Goal: Task Accomplishment & Management: Manage account settings

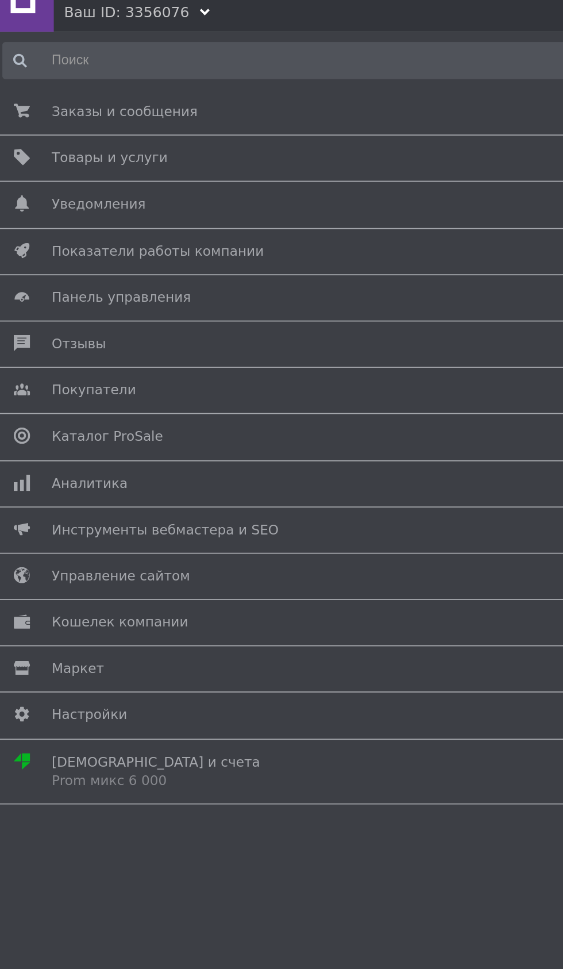
click at [37, 261] on span "Каталог ProSale" at bounding box center [64, 261] width 62 height 10
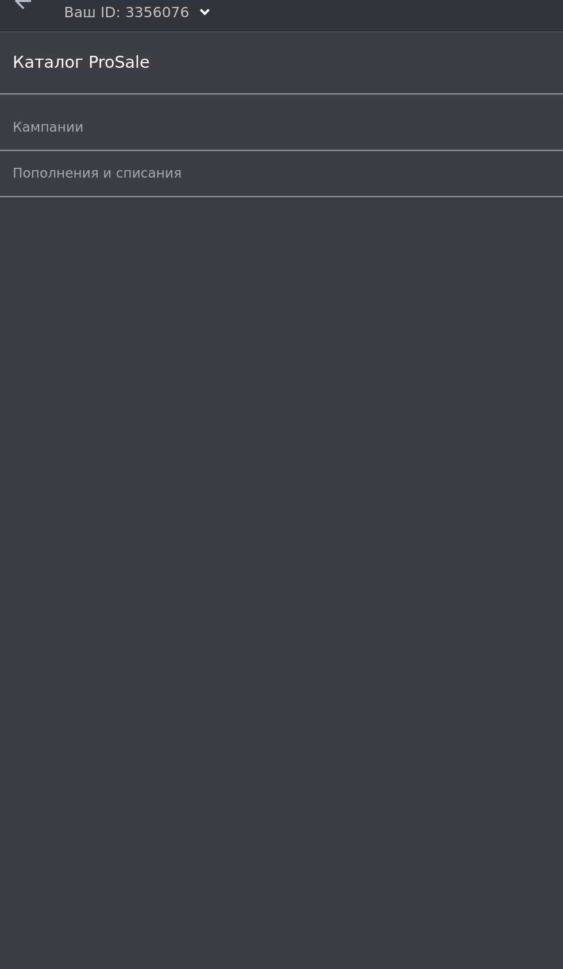
click at [25, 92] on span "Кампании" at bounding box center [31, 88] width 40 height 10
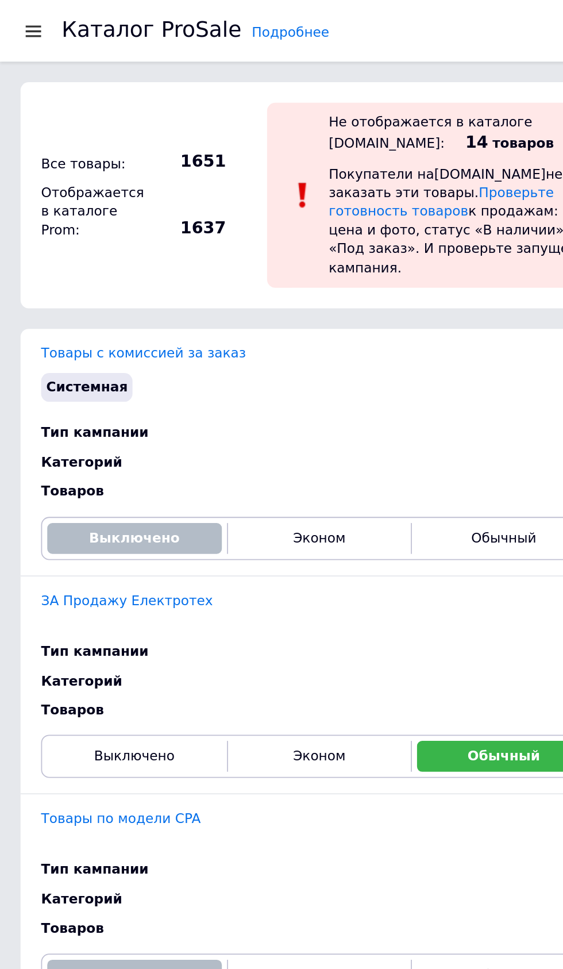
click at [16, 20] on div at bounding box center [18, 17] width 14 height 10
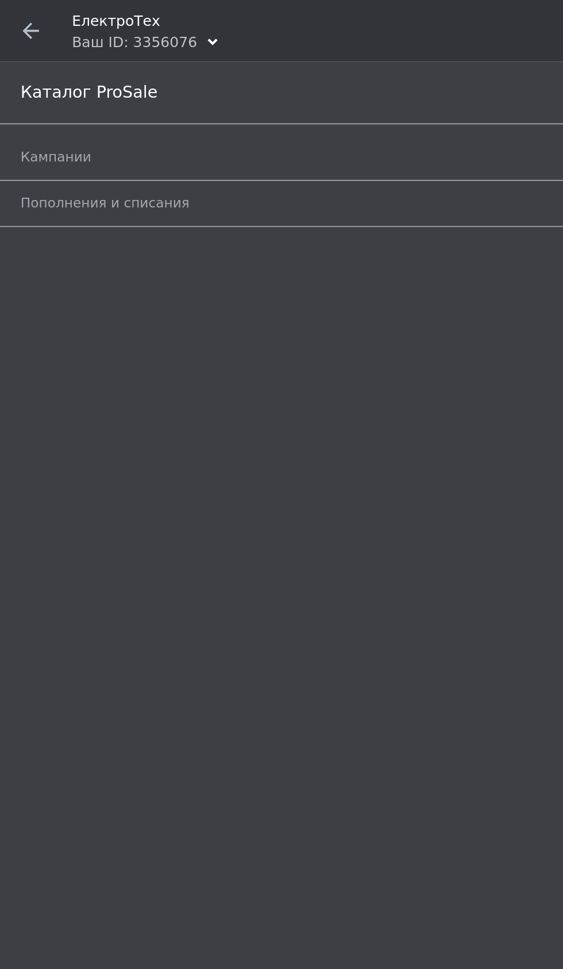
click at [20, 23] on span at bounding box center [17, 17] width 34 height 34
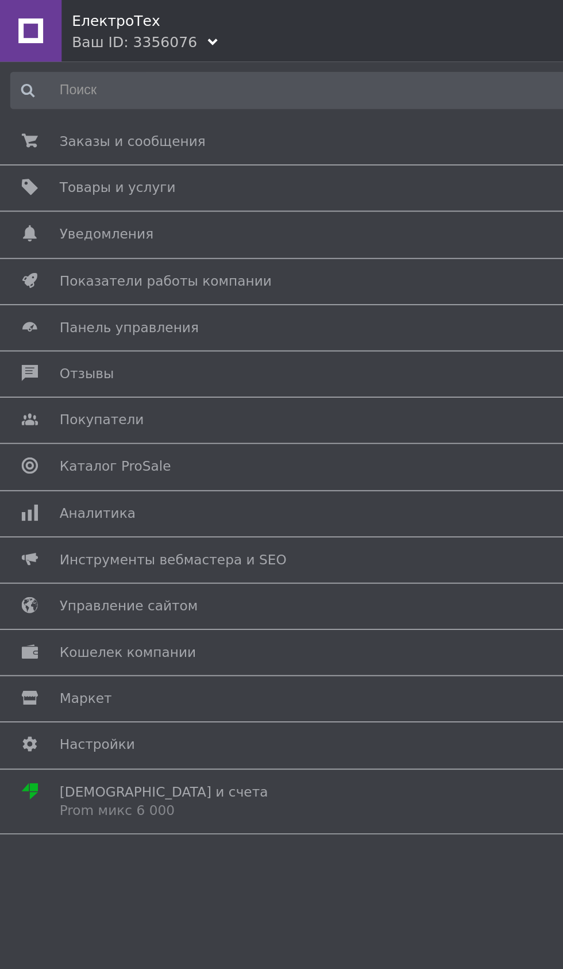
click at [55, 28] on div "Ваш ID: 3356076" at bounding box center [75, 23] width 70 height 11
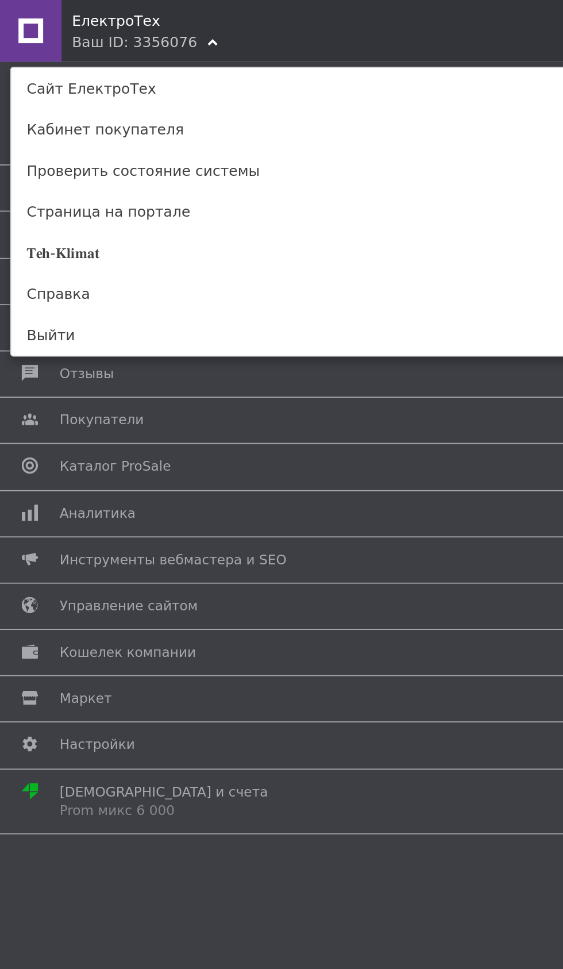
click at [19, 142] on link "𝐓𝐞𝐡-𝐊𝐥𝐢𝐦𝐚𝐭" at bounding box center [281, 141] width 550 height 23
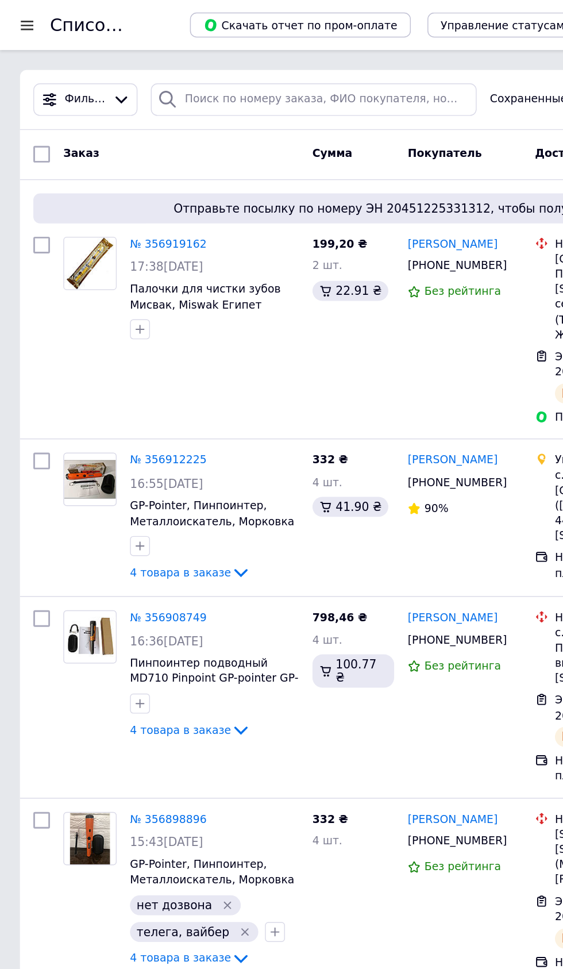
click at [17, 19] on div at bounding box center [18, 17] width 14 height 10
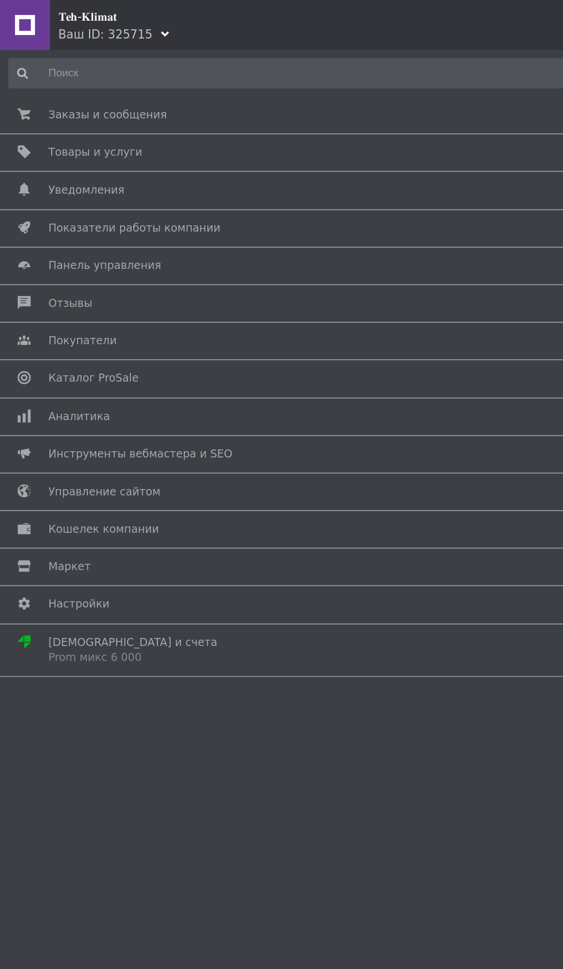
click at [34, 260] on span "Каталог ProSale" at bounding box center [64, 261] width 62 height 10
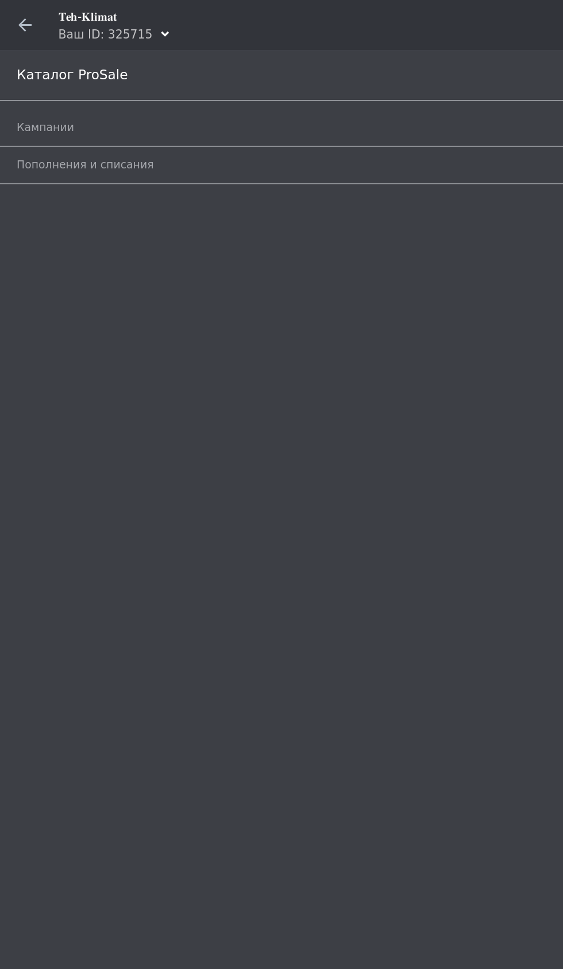
click at [21, 90] on span "Кампании" at bounding box center [31, 88] width 40 height 10
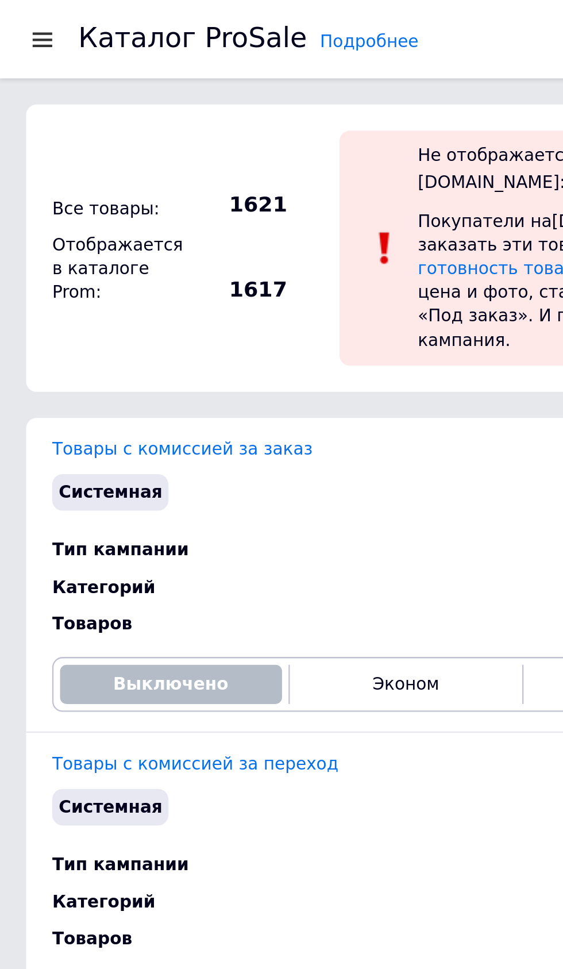
click at [16, 20] on div at bounding box center [18, 17] width 14 height 10
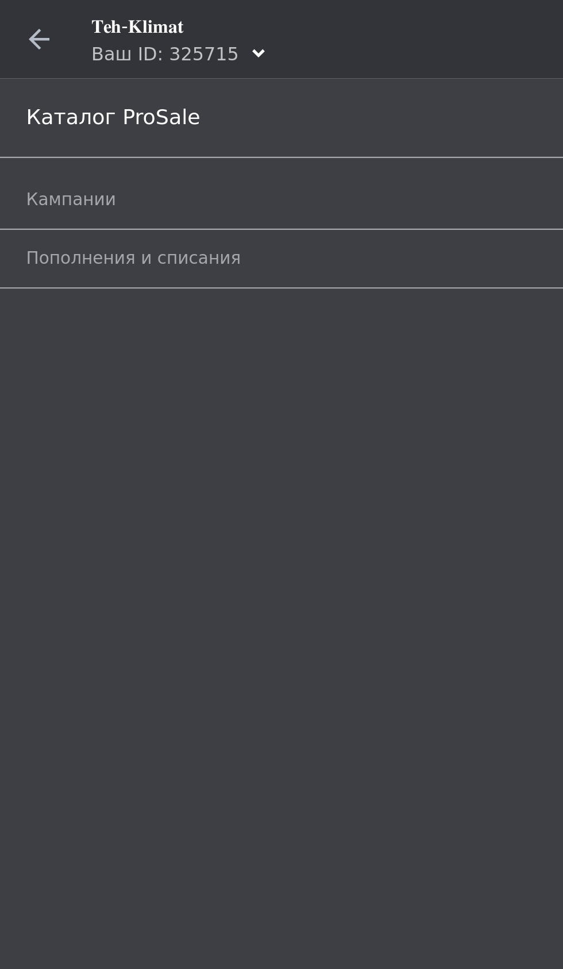
click at [13, 20] on icon at bounding box center [17, 17] width 9 height 9
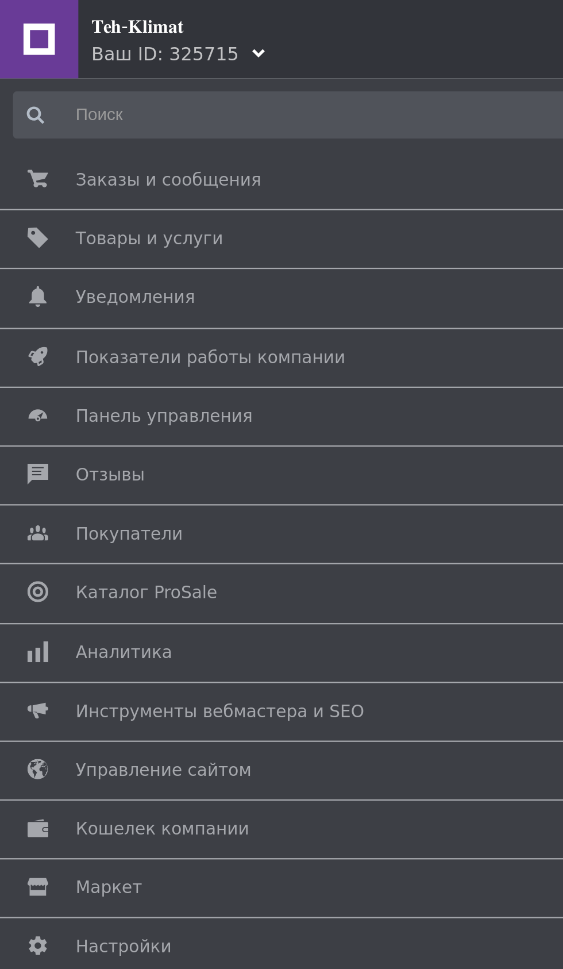
click at [53, 22] on div "Ваш ID: 325715" at bounding box center [72, 23] width 65 height 11
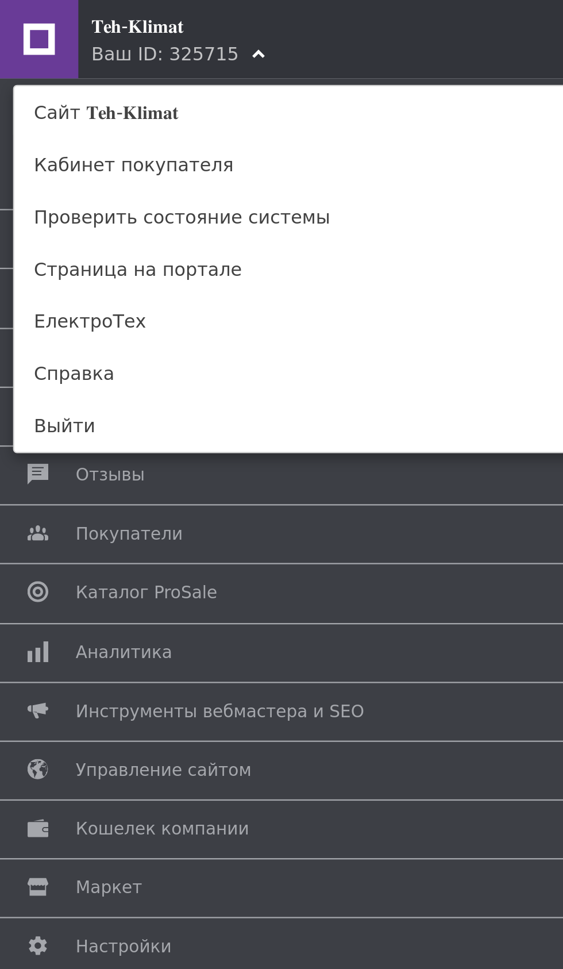
click at [26, 140] on link "ЕлектроТех" at bounding box center [281, 141] width 550 height 23
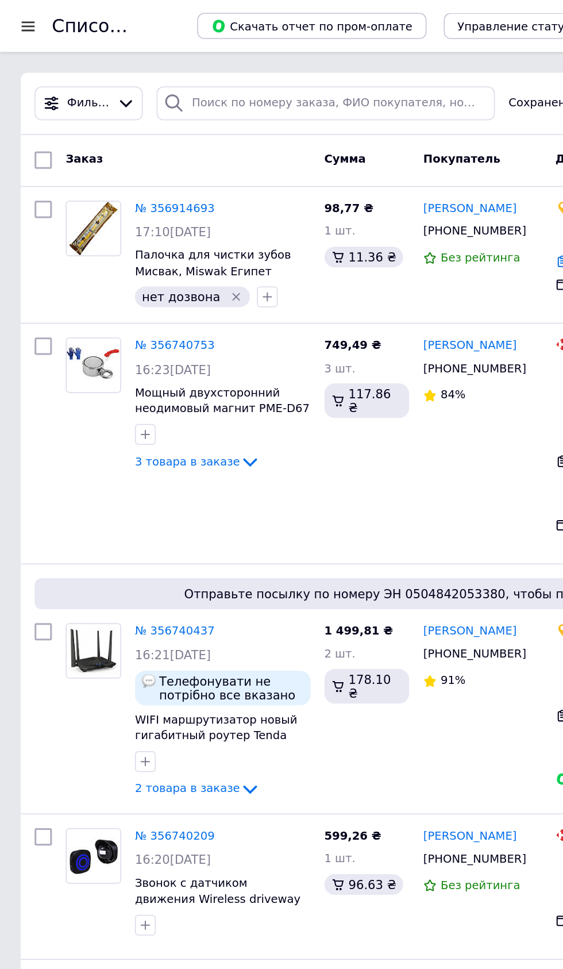
click at [14, 21] on div at bounding box center [18, 17] width 14 height 10
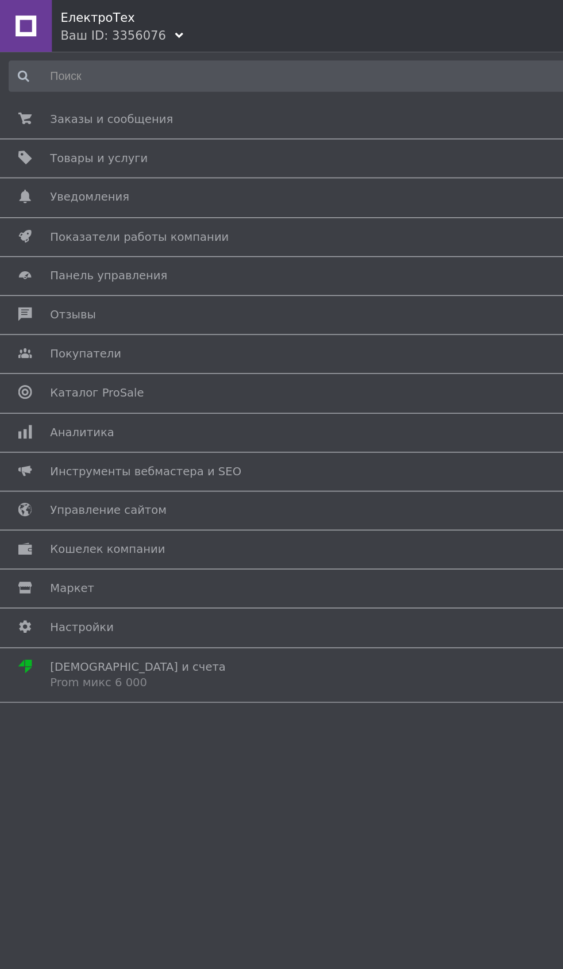
click at [43, 257] on span "Каталог ProSale" at bounding box center [64, 261] width 62 height 10
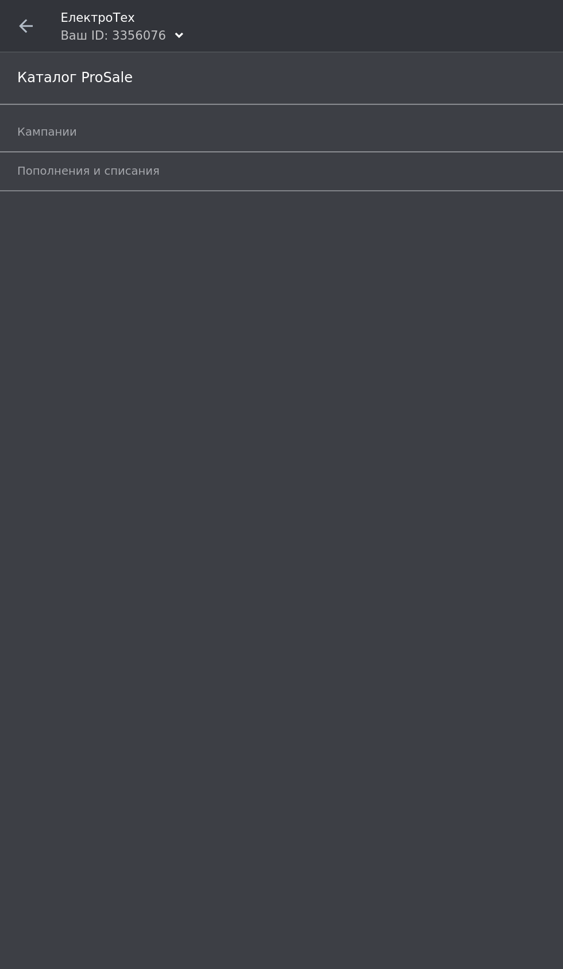
click at [24, 85] on span "Кампании" at bounding box center [31, 88] width 40 height 10
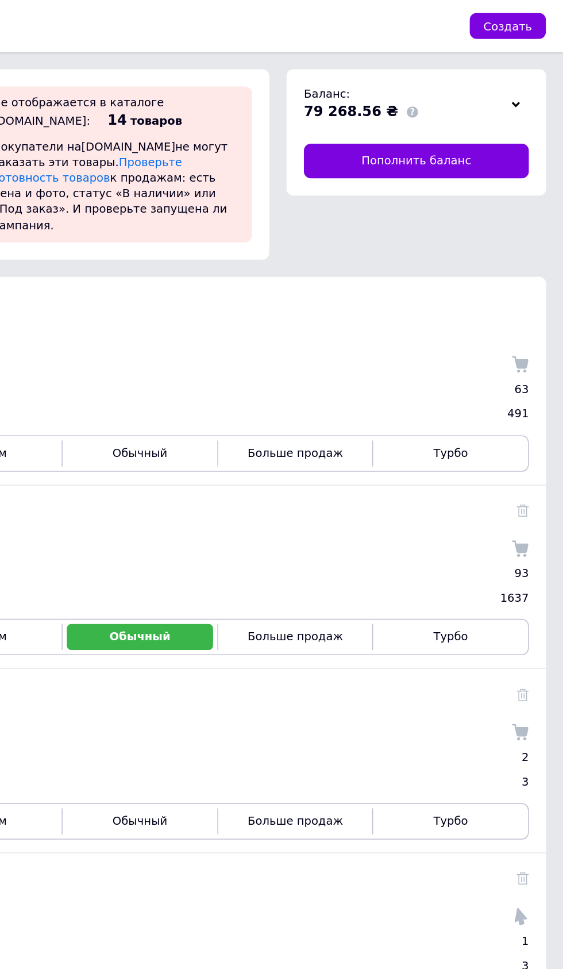
click at [375, 418] on span "Больше продаж" at bounding box center [384, 422] width 63 height 9
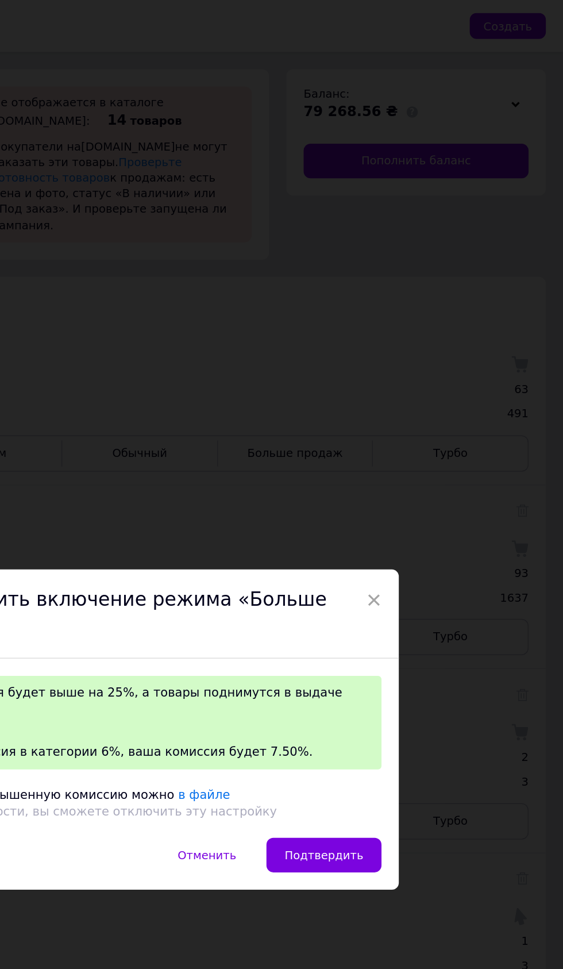
click at [406, 564] on span "Подтвердить" at bounding box center [404, 568] width 52 height 9
